Goal: Task Accomplishment & Management: Complete application form

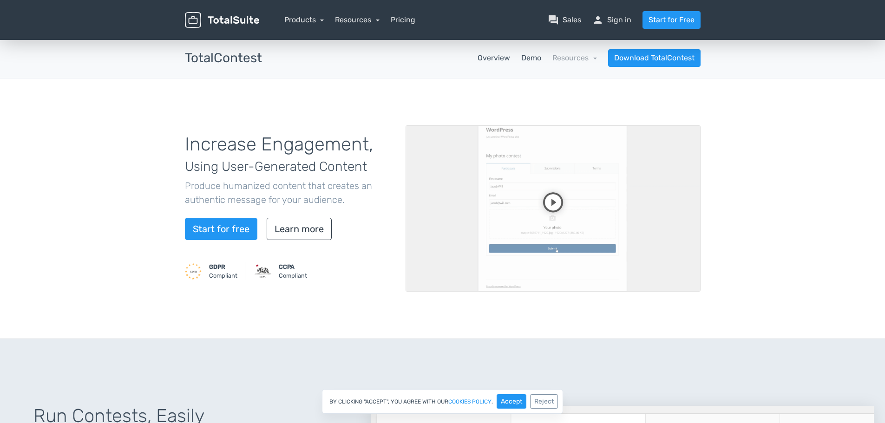
click at [537, 55] on link "Demo" at bounding box center [531, 58] width 20 height 11
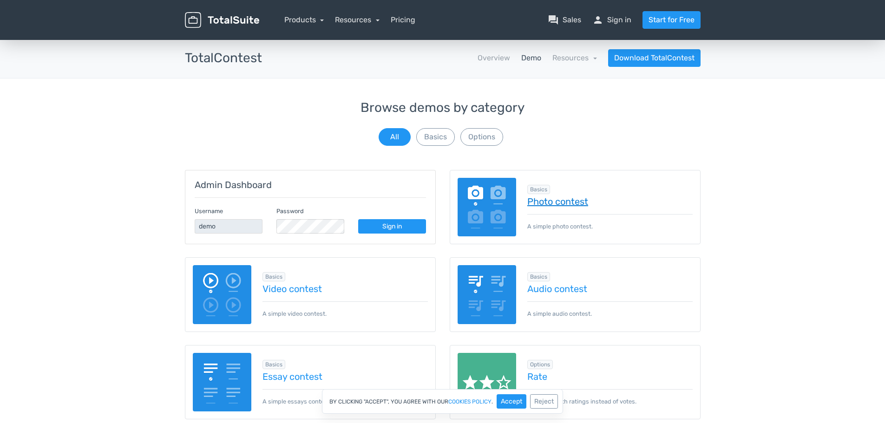
click at [555, 201] on link "Photo contest" at bounding box center [609, 202] width 165 height 10
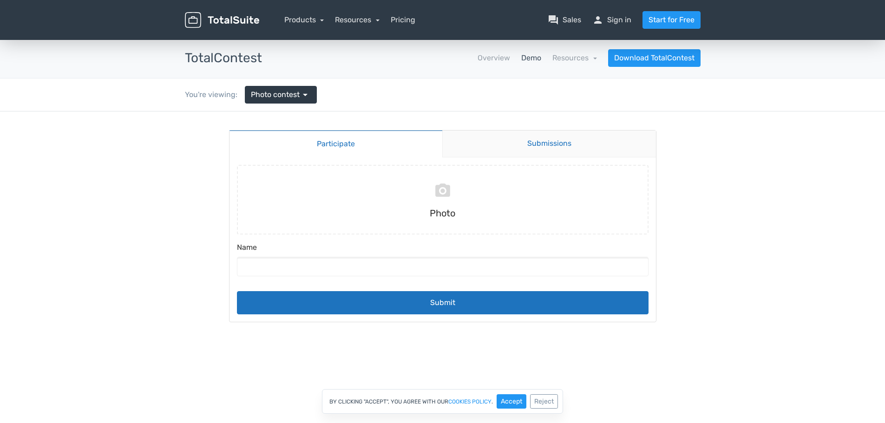
click at [540, 143] on link "Submissions" at bounding box center [549, 144] width 214 height 27
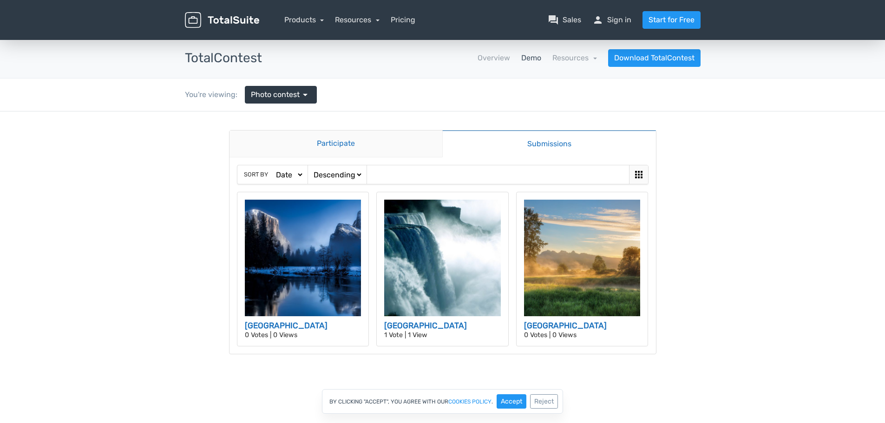
click at [399, 143] on link "Participate" at bounding box center [336, 144] width 213 height 27
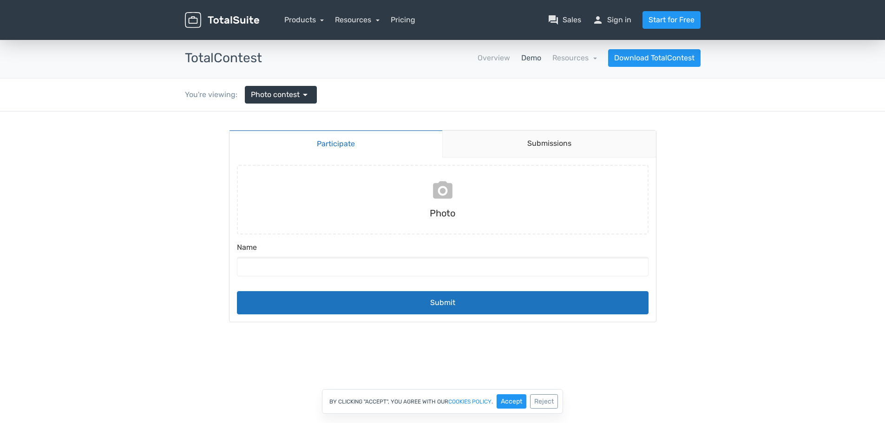
click at [444, 204] on input "file" at bounding box center [442, 200] width 419 height 70
type input "C:\fakepath\picture_1085_1 (1).jpg"
click at [333, 273] on input "Name" at bounding box center [443, 267] width 412 height 20
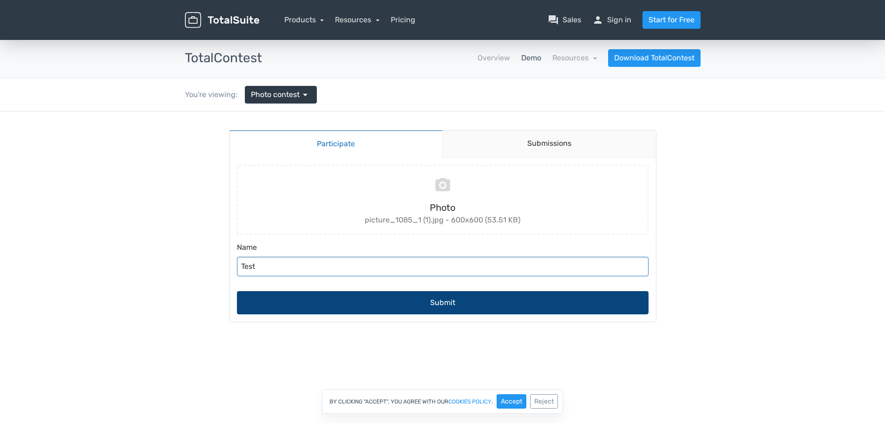
type input "Test"
click at [372, 311] on button "Submit" at bounding box center [443, 302] width 412 height 23
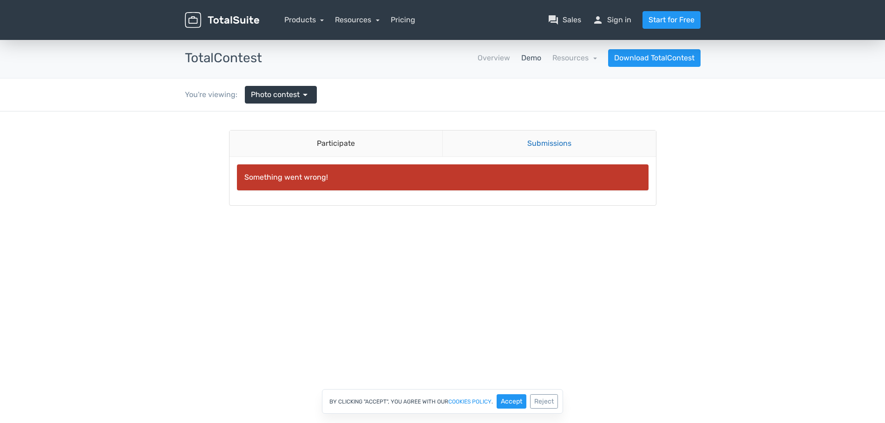
click at [557, 143] on link "Submissions" at bounding box center [549, 144] width 214 height 26
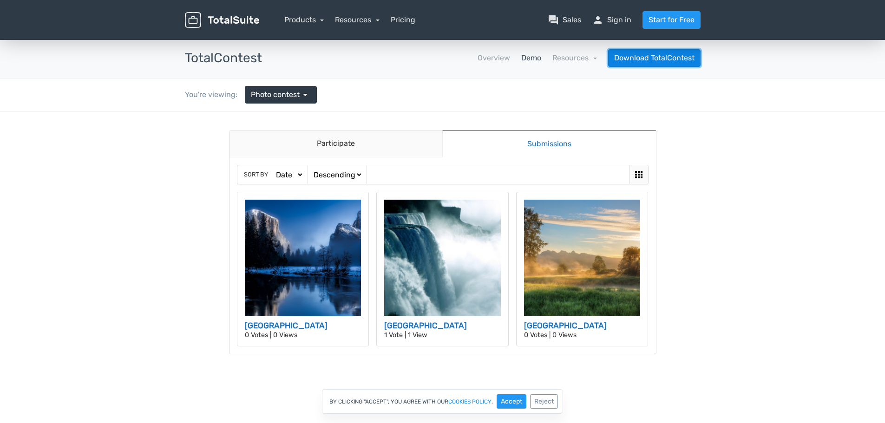
click at [676, 59] on link "Download TotalContest" at bounding box center [654, 58] width 92 height 18
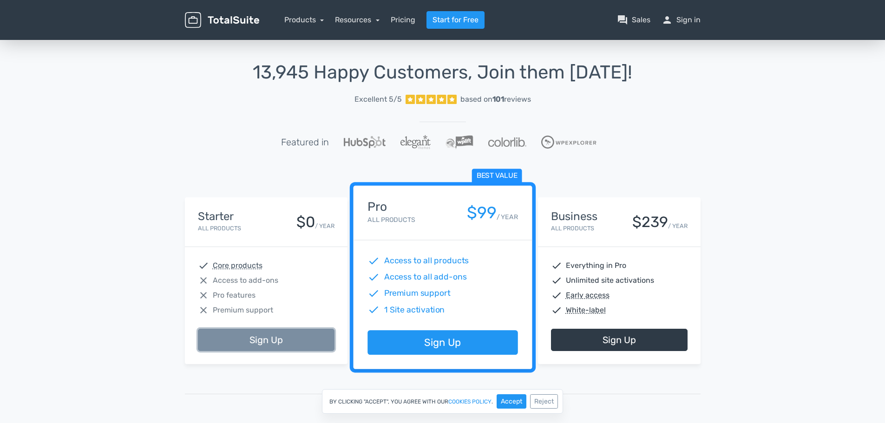
click at [281, 335] on link "Sign Up" at bounding box center [266, 340] width 137 height 22
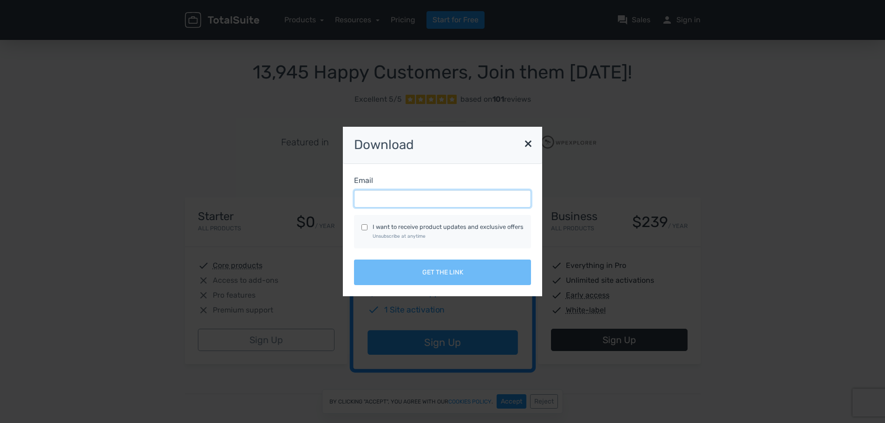
click at [395, 199] on input "Email" at bounding box center [442, 199] width 177 height 18
type input "nicolas.huet@eqiom.com"
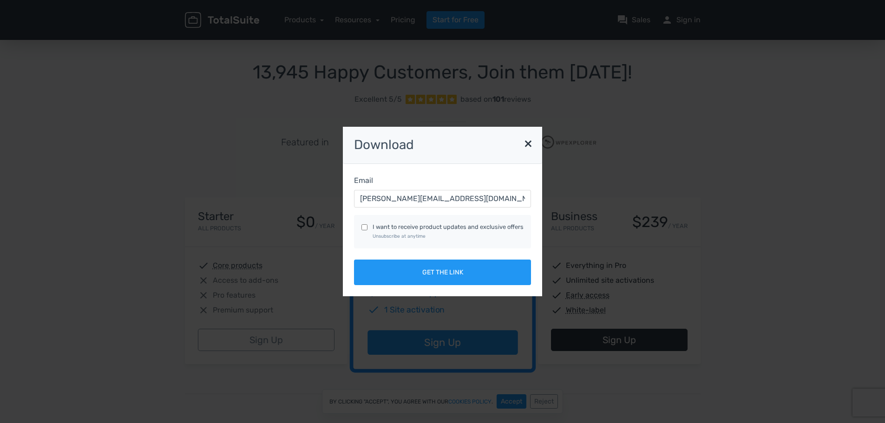
click at [383, 228] on label "I want to receive product updates and exclusive offers Unsubscribe at anytime" at bounding box center [448, 232] width 151 height 18
click at [368, 228] on input "I want to receive product updates and exclusive offers Unsubscribe at anytime" at bounding box center [365, 227] width 6 height 6
checkbox input "true"
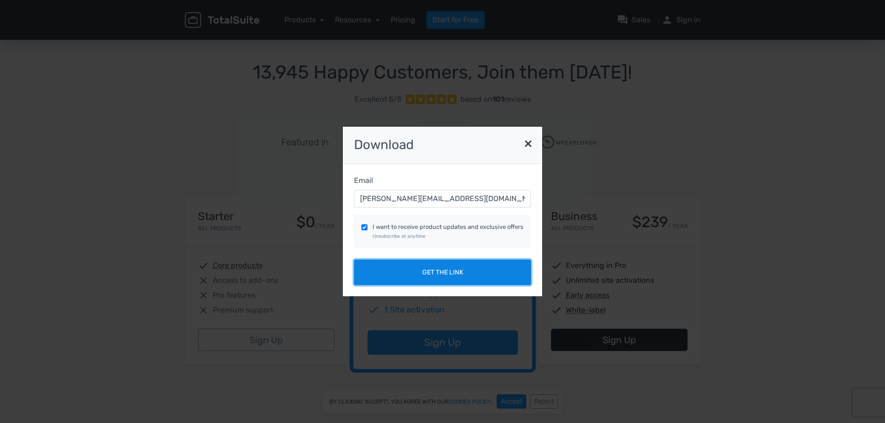
click at [435, 274] on button "Get the link" at bounding box center [442, 273] width 177 height 26
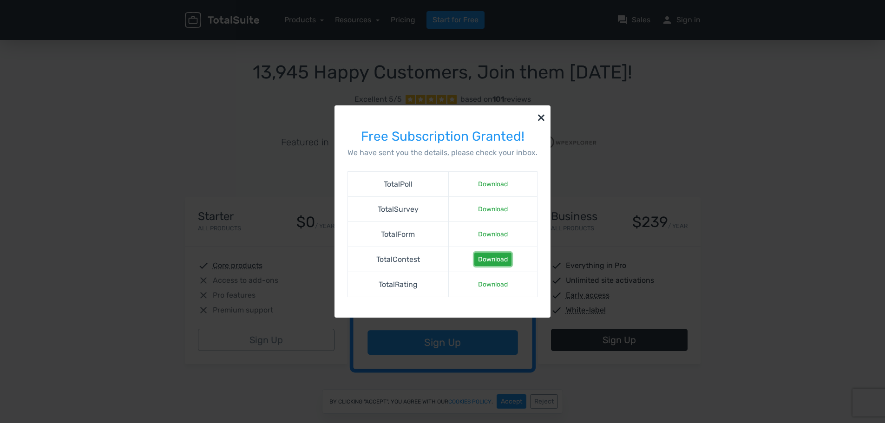
click at [488, 257] on link "Download" at bounding box center [492, 259] width 37 height 13
click at [500, 261] on link "Download" at bounding box center [492, 259] width 37 height 13
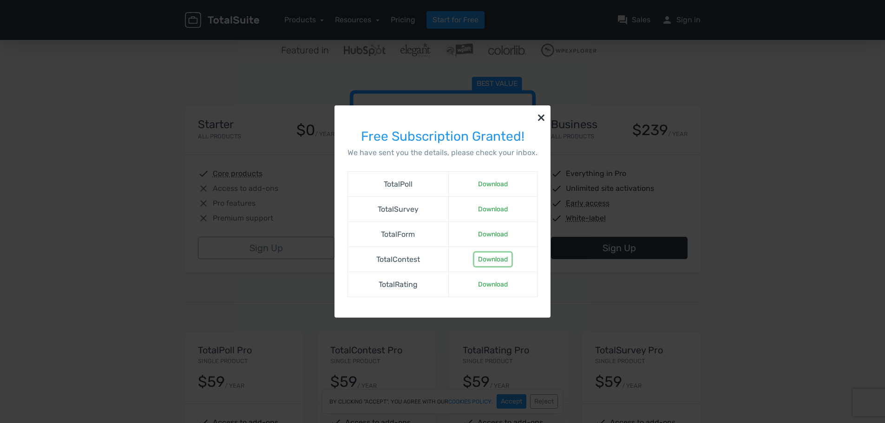
scroll to position [93, 0]
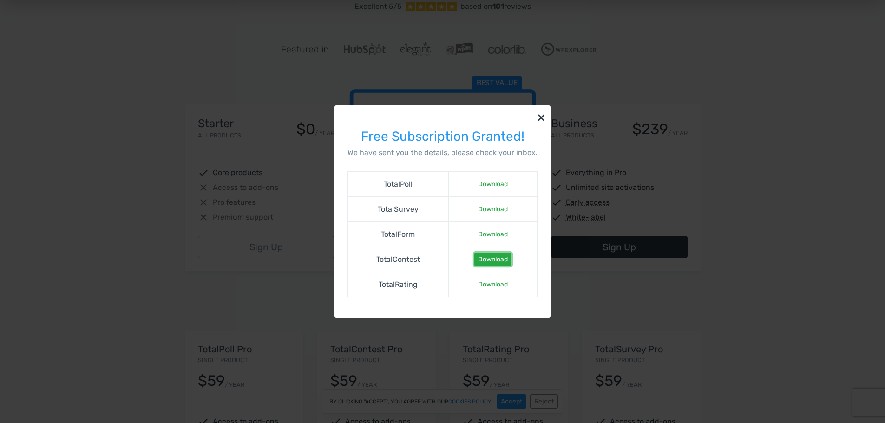
click at [497, 260] on link "Download" at bounding box center [492, 259] width 37 height 13
click at [538, 119] on button "×" at bounding box center [541, 116] width 19 height 23
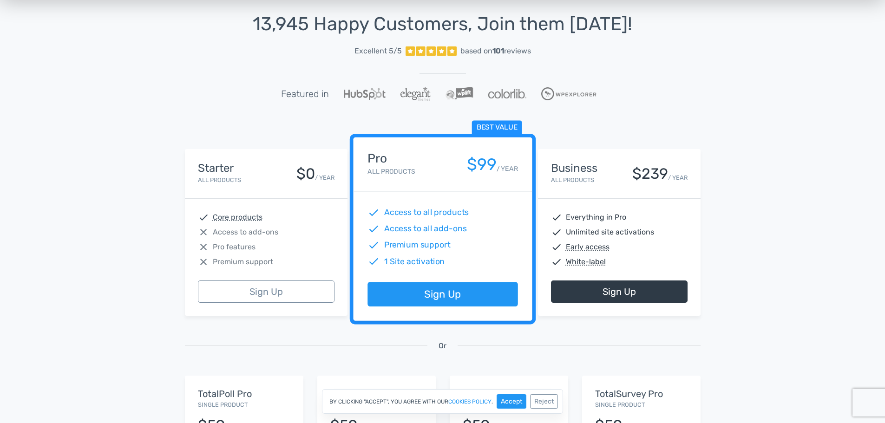
scroll to position [0, 0]
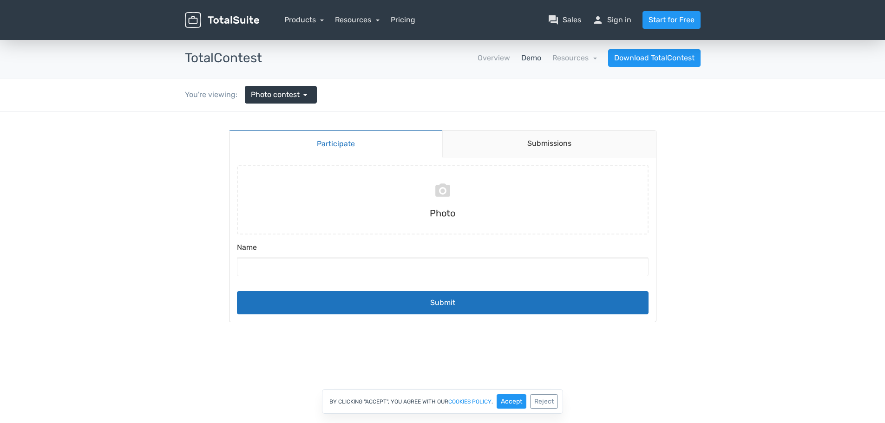
click at [538, 50] on nav "Overview Demo Resources school Documentation article Changelog Download TotalCo…" at bounding box center [488, 58] width 439 height 18
click at [534, 56] on link "Demo" at bounding box center [531, 58] width 20 height 11
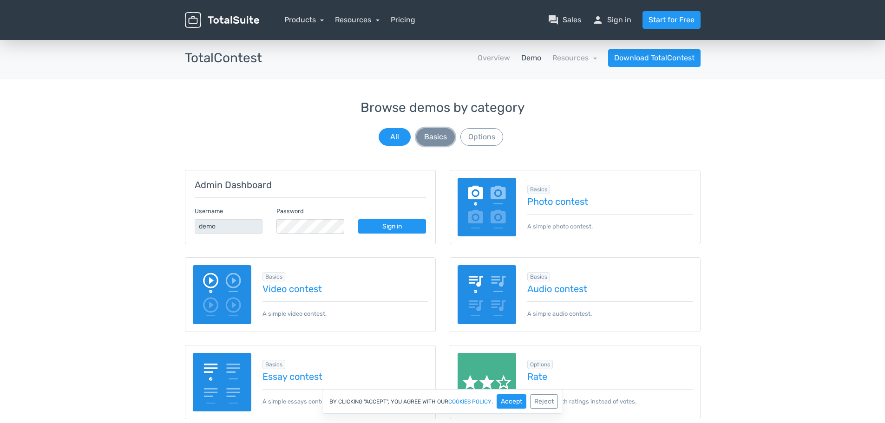
click at [440, 135] on button "Basics" at bounding box center [435, 137] width 39 height 18
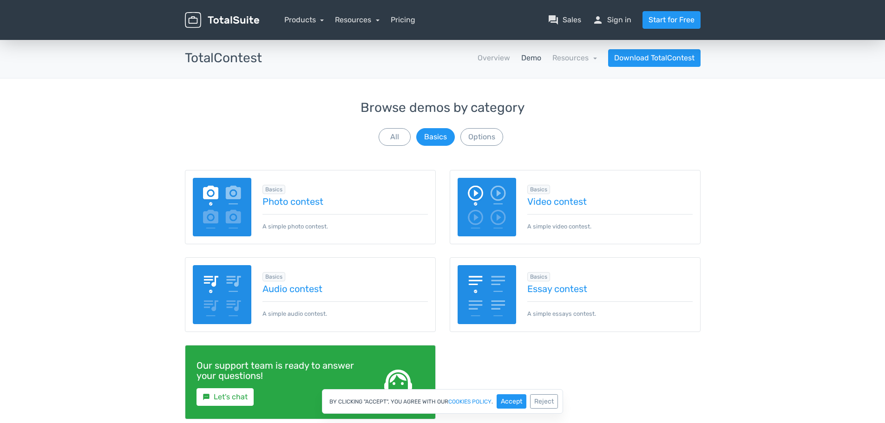
click at [228, 202] on img at bounding box center [222, 207] width 59 height 59
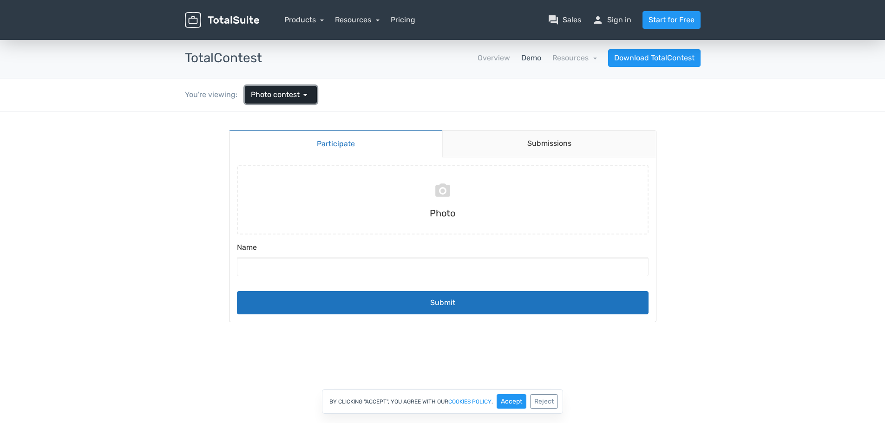
click at [297, 92] on span "Photo contest" at bounding box center [275, 94] width 49 height 11
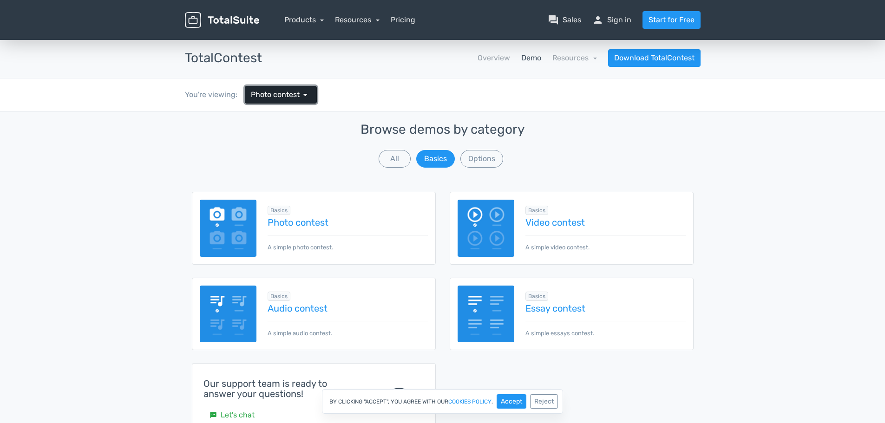
click at [297, 92] on span "Photo contest" at bounding box center [275, 94] width 49 height 11
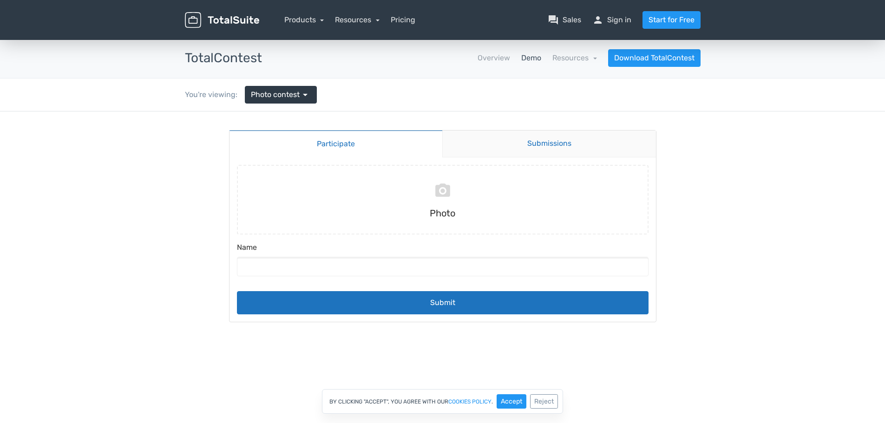
click at [532, 138] on link "Submissions" at bounding box center [549, 144] width 214 height 27
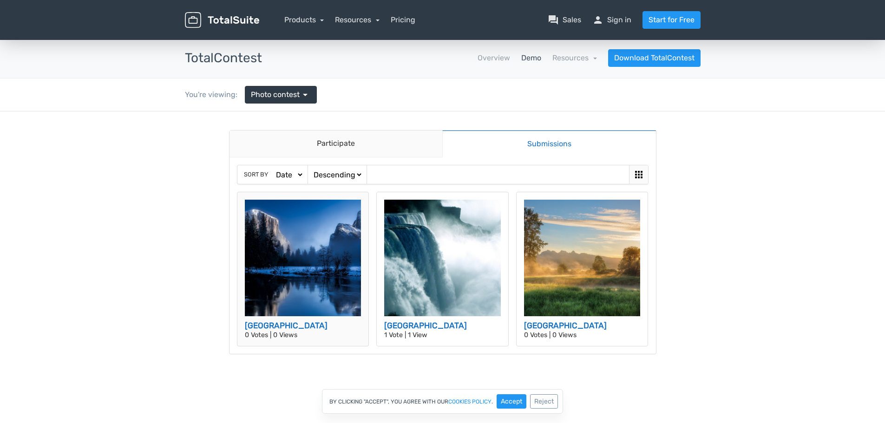
click at [302, 250] on img at bounding box center [303, 258] width 117 height 117
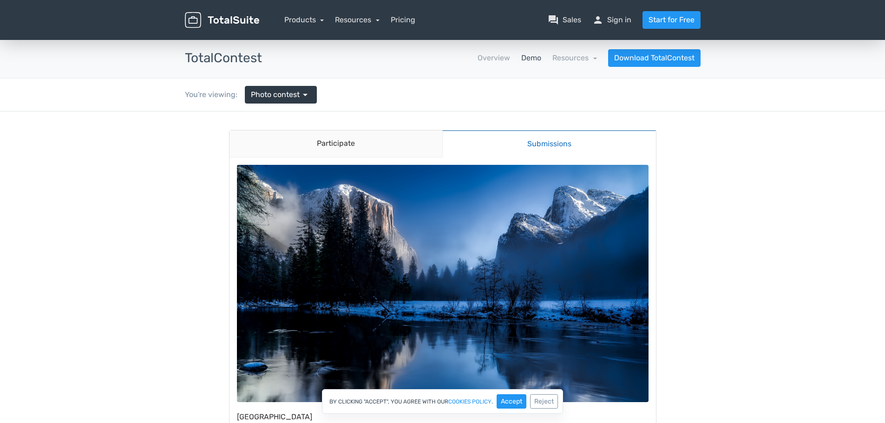
click at [540, 145] on link "Submissions" at bounding box center [549, 143] width 214 height 27
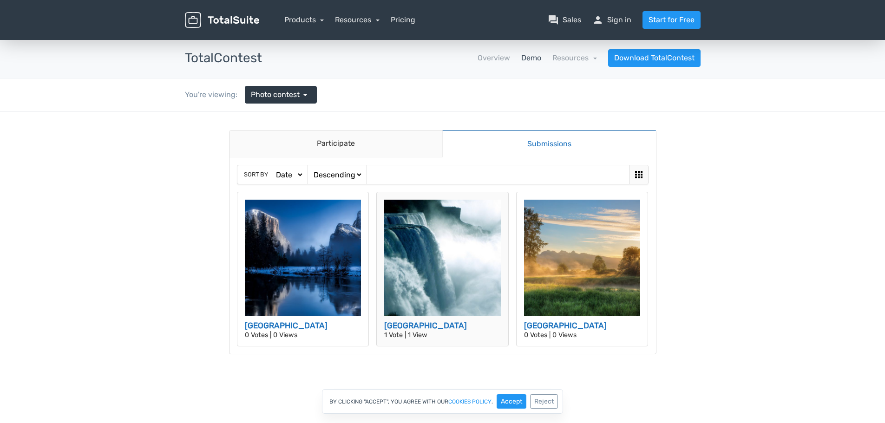
click at [448, 267] on img at bounding box center [442, 258] width 117 height 117
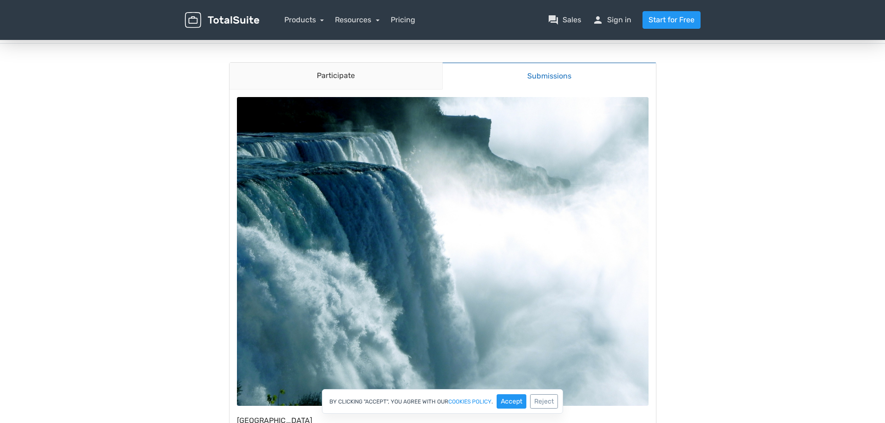
scroll to position [139, 0]
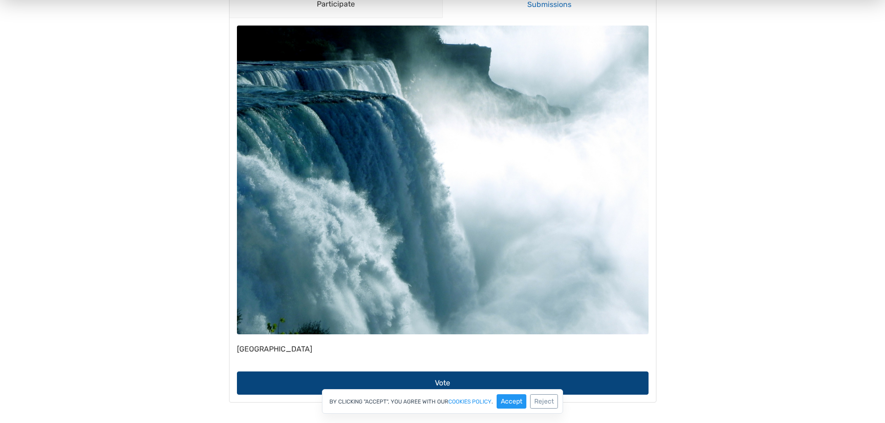
click at [484, 378] on button "Vote" at bounding box center [443, 383] width 412 height 23
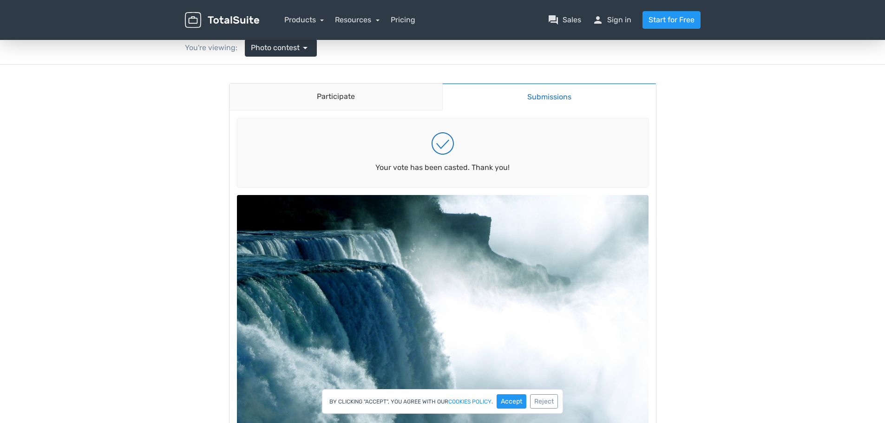
scroll to position [46, 0]
click at [534, 95] on link "Submissions" at bounding box center [549, 97] width 214 height 27
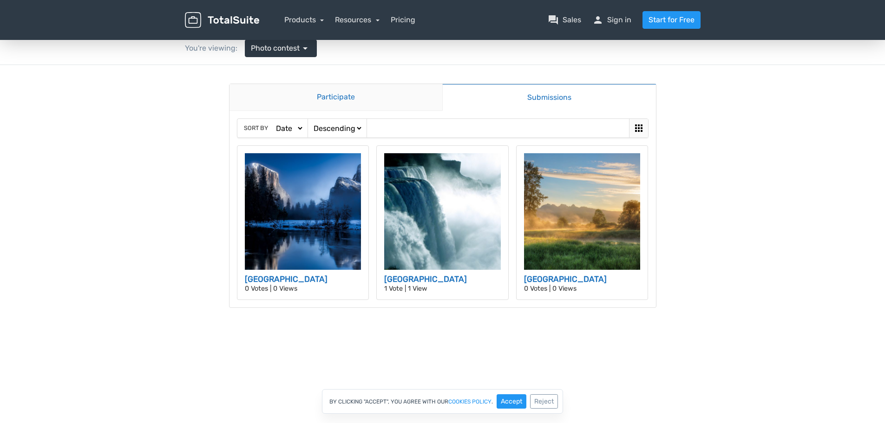
click at [351, 95] on link "Participate" at bounding box center [336, 97] width 213 height 27
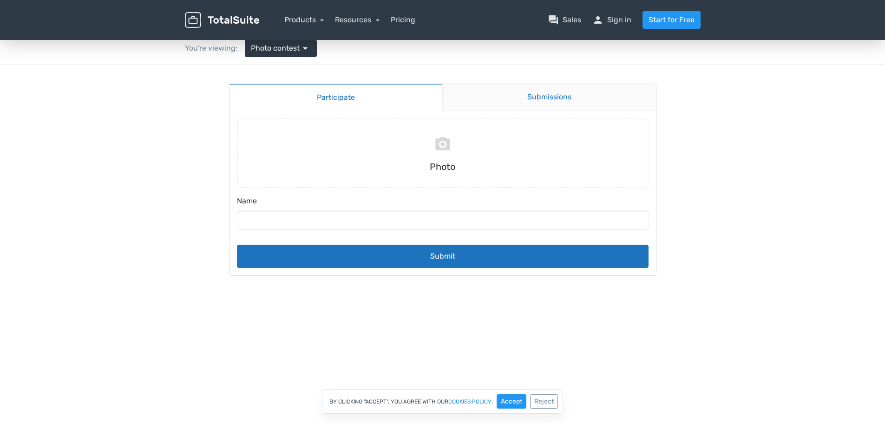
click at [502, 111] on link "Submissions" at bounding box center [549, 97] width 214 height 27
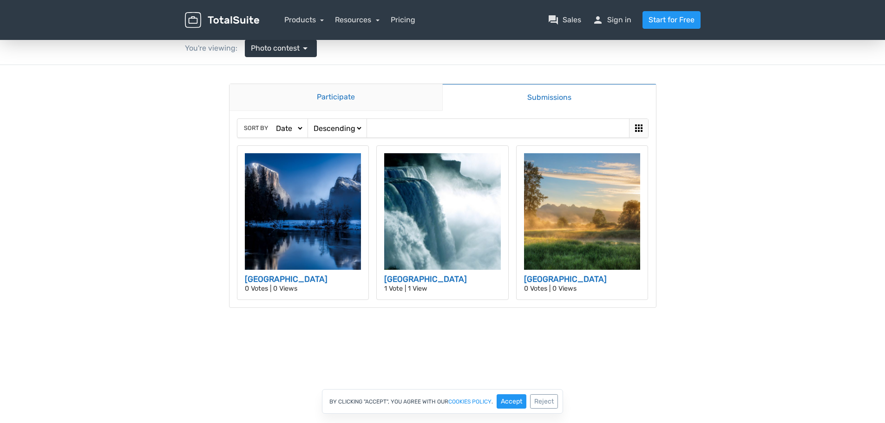
click at [331, 102] on link "Participate" at bounding box center [336, 97] width 213 height 27
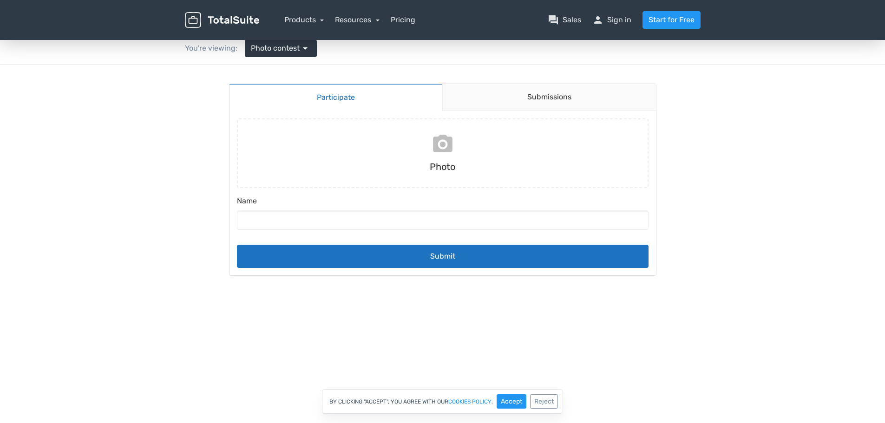
click at [441, 152] on input "file" at bounding box center [442, 154] width 419 height 70
type input "C:\fakepath\11. Ecran TEAMS - Générique A.png"
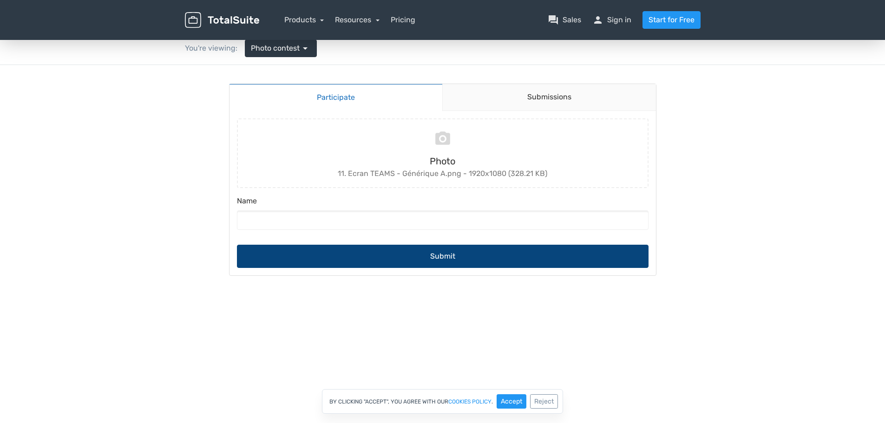
click at [453, 259] on button "Submit" at bounding box center [443, 256] width 412 height 23
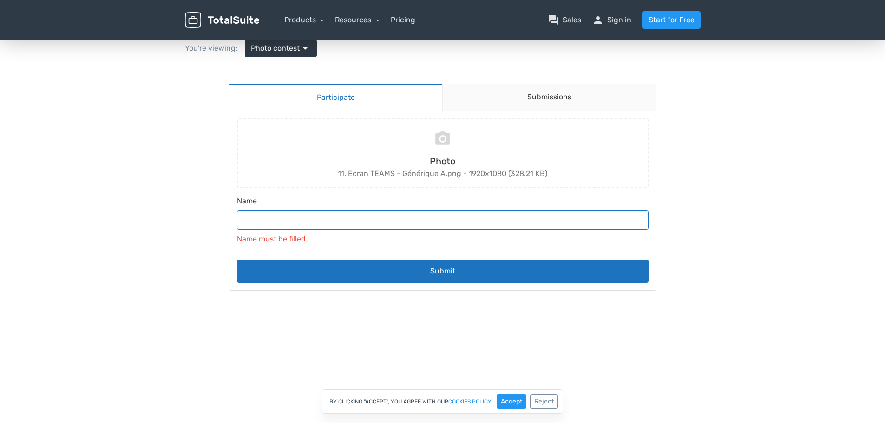
click at [279, 213] on input "Name" at bounding box center [443, 221] width 412 height 20
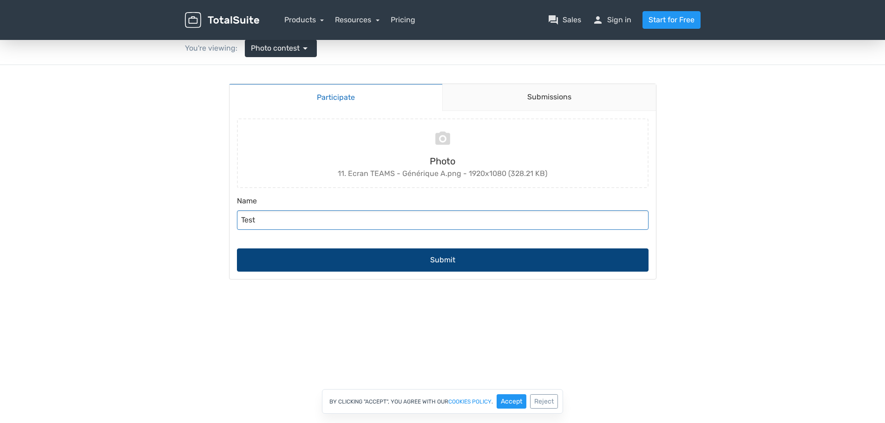
type input "Test"
click at [379, 257] on button "Submit" at bounding box center [443, 260] width 412 height 23
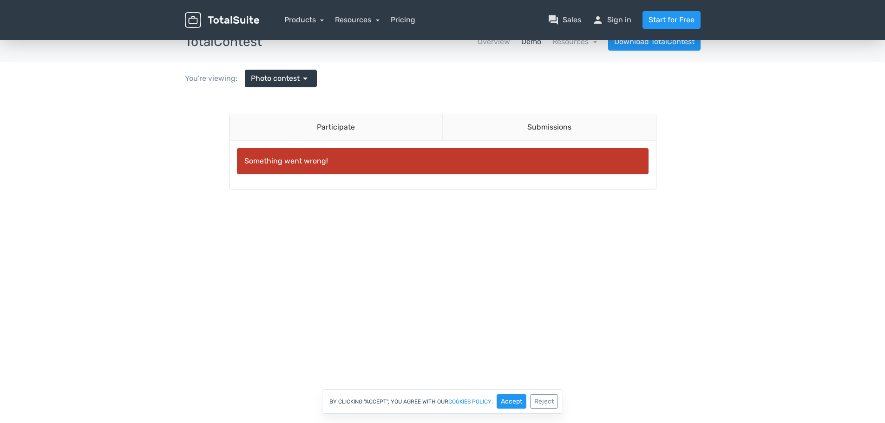
scroll to position [0, 0]
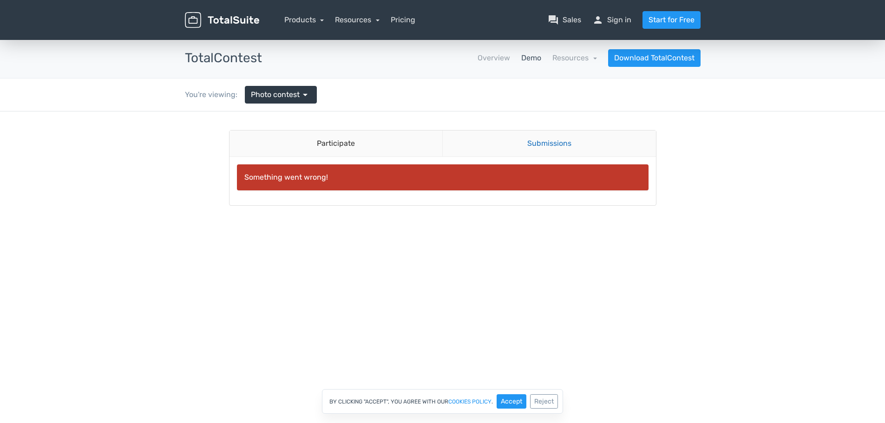
click at [493, 152] on link "Submissions" at bounding box center [549, 144] width 214 height 26
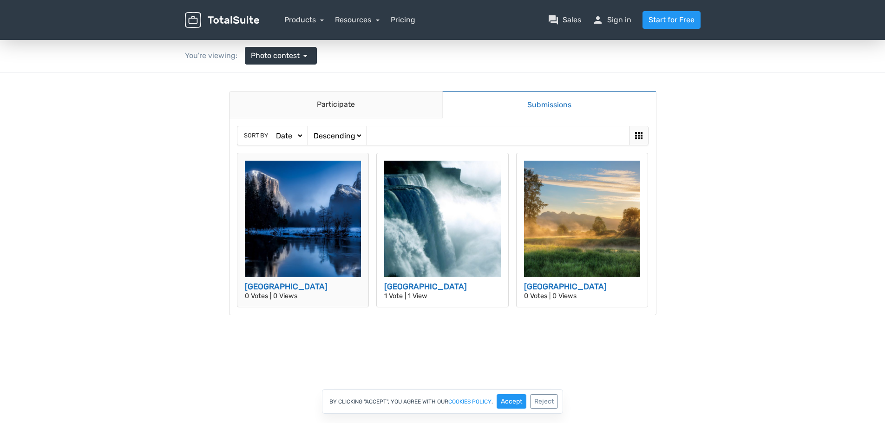
scroll to position [93, 0]
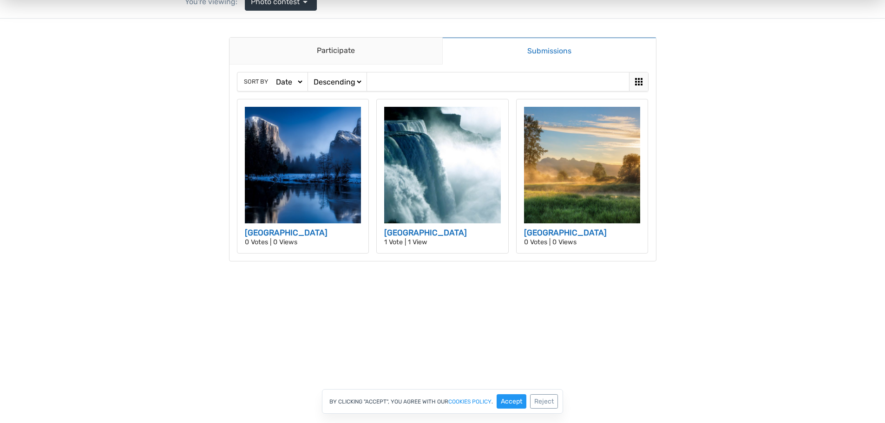
click at [502, 394] on div "By clicking "Accept", you agree with our cookies policy . Accept Reject" at bounding box center [442, 401] width 241 height 25
click at [507, 400] on button "Accept" at bounding box center [512, 402] width 30 height 14
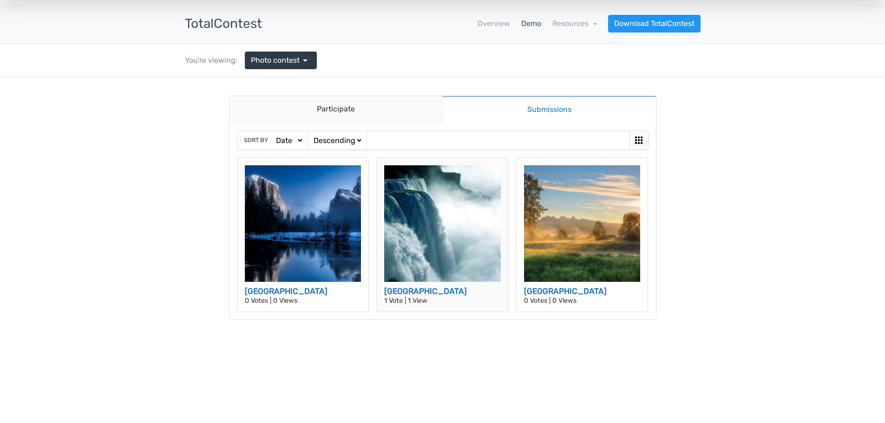
scroll to position [0, 0]
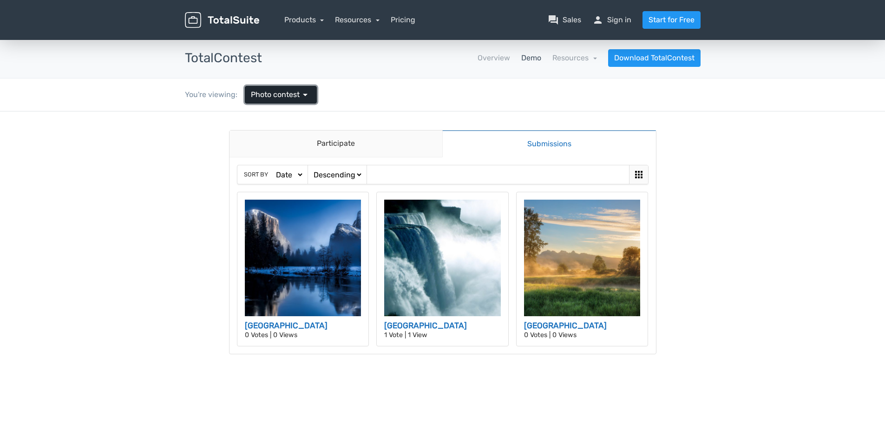
click at [291, 91] on span "Photo contest" at bounding box center [275, 94] width 49 height 11
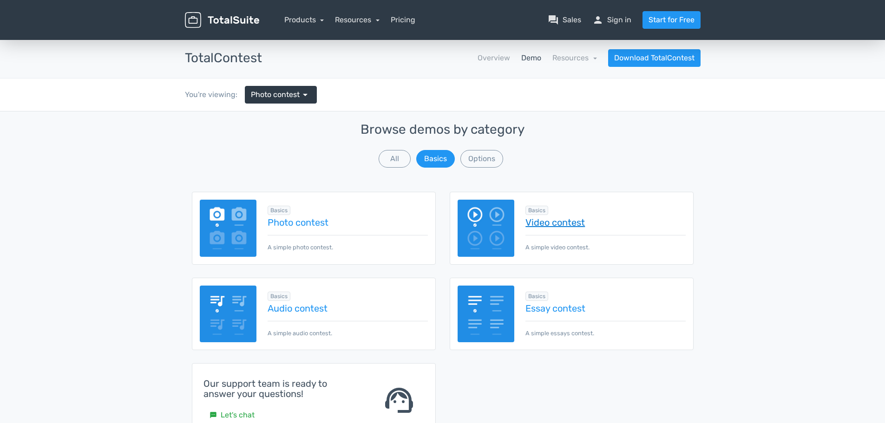
click at [557, 220] on link "Video contest" at bounding box center [606, 222] width 160 height 10
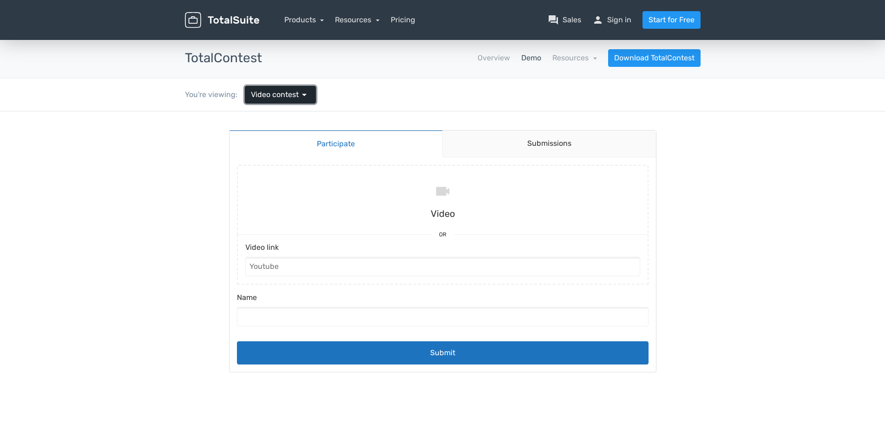
click at [299, 99] on span "arrow_drop_down" at bounding box center [304, 94] width 11 height 11
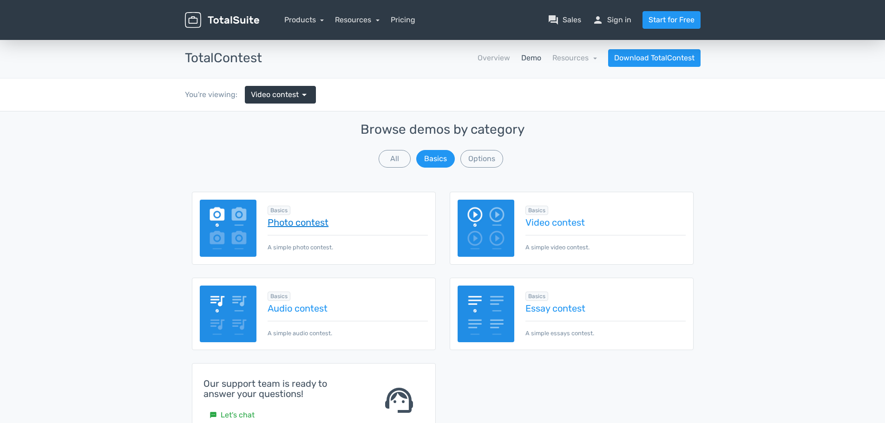
click at [298, 223] on link "Photo contest" at bounding box center [348, 222] width 160 height 10
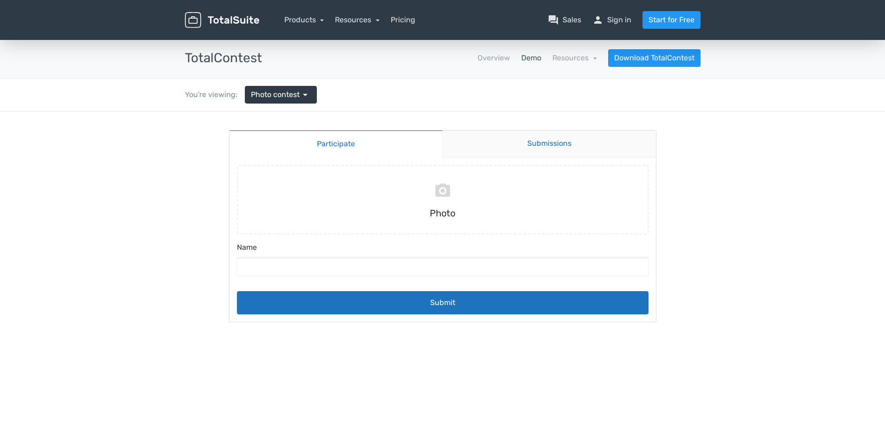
click at [567, 138] on link "Submissions" at bounding box center [549, 144] width 214 height 27
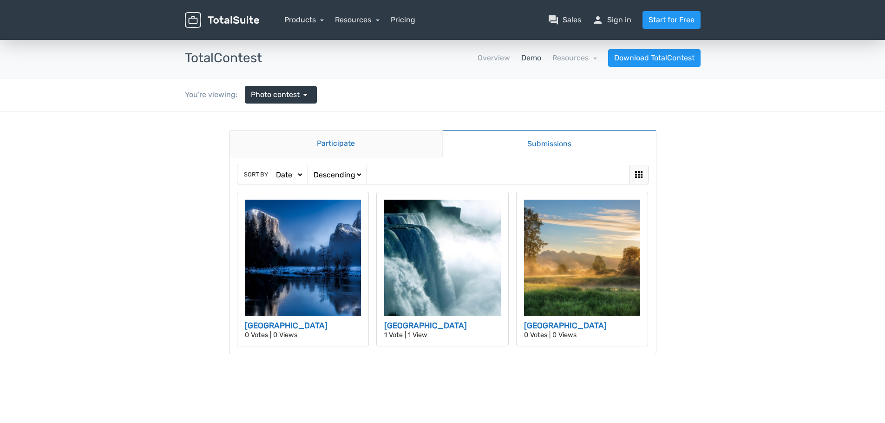
click at [386, 144] on link "Participate" at bounding box center [336, 144] width 213 height 27
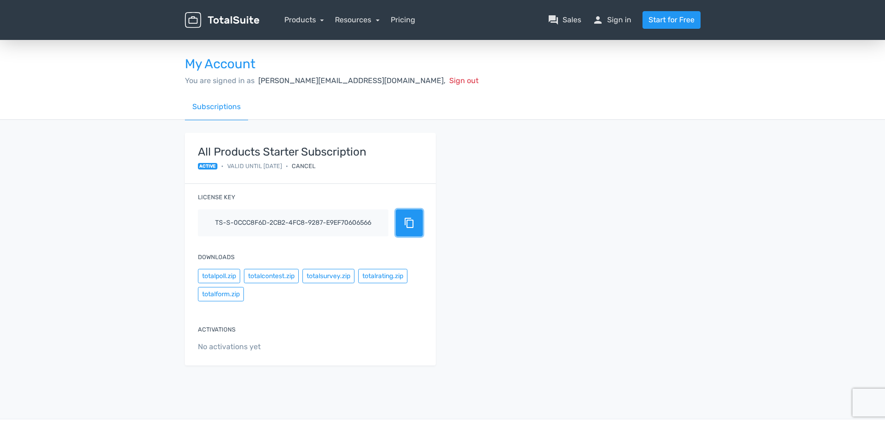
click at [412, 226] on span "content_copy" at bounding box center [409, 222] width 11 height 11
